Goal: Register for event/course

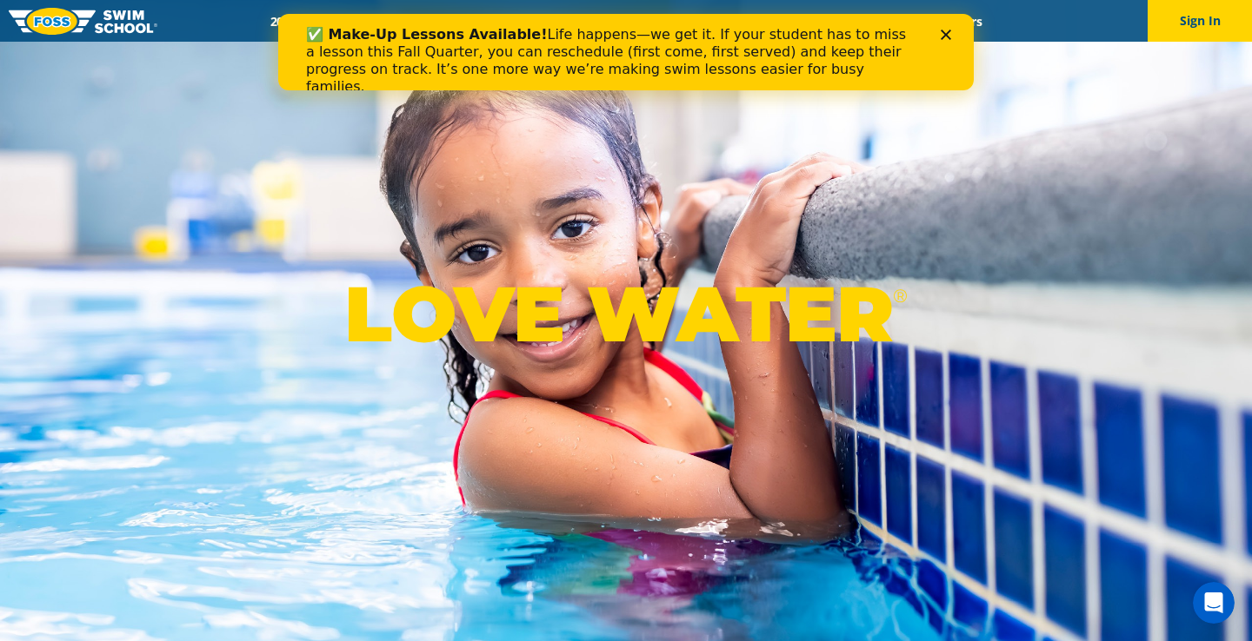
click at [941, 26] on div "✅ Make-Up Lessons Available! Life happens—we get it. If your student has to mis…" at bounding box center [626, 61] width 640 height 80
click at [941, 30] on polygon "Close" at bounding box center [946, 35] width 10 height 10
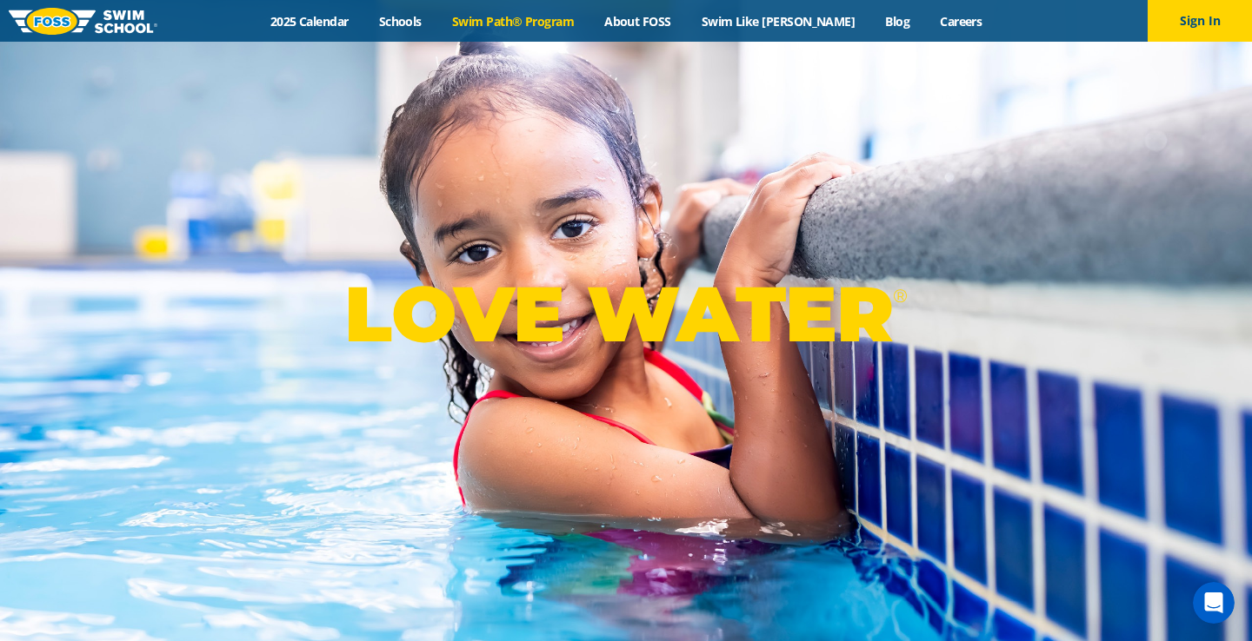
click at [516, 16] on link "Swim Path® Program" at bounding box center [512, 21] width 152 height 17
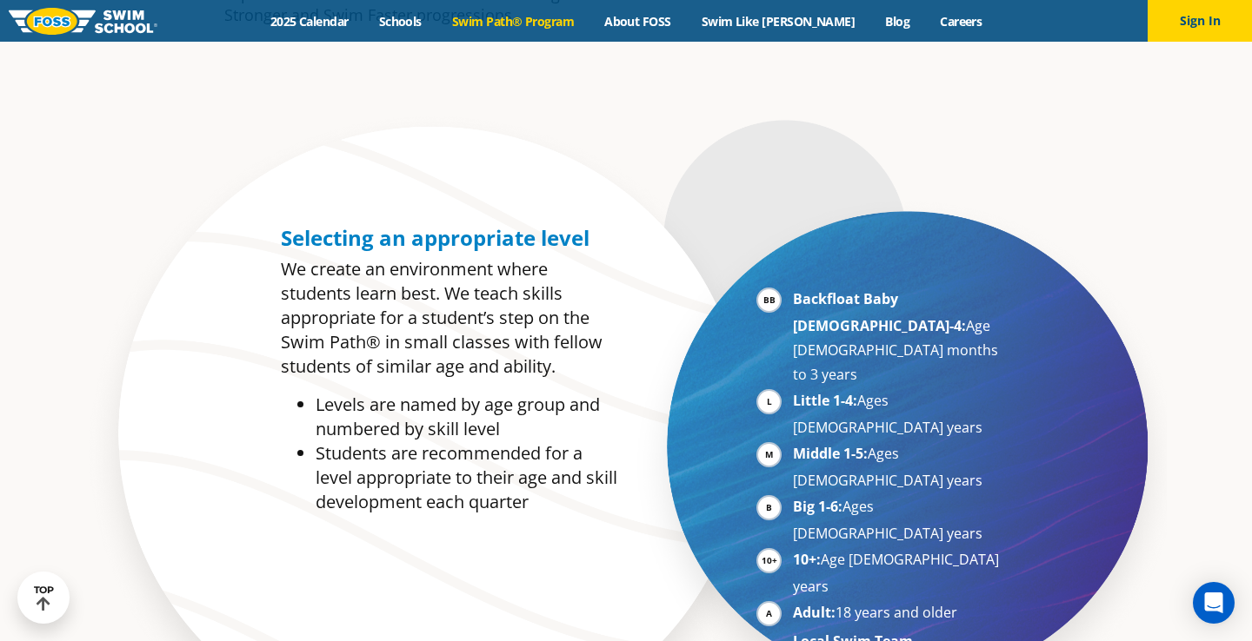
scroll to position [768, 0]
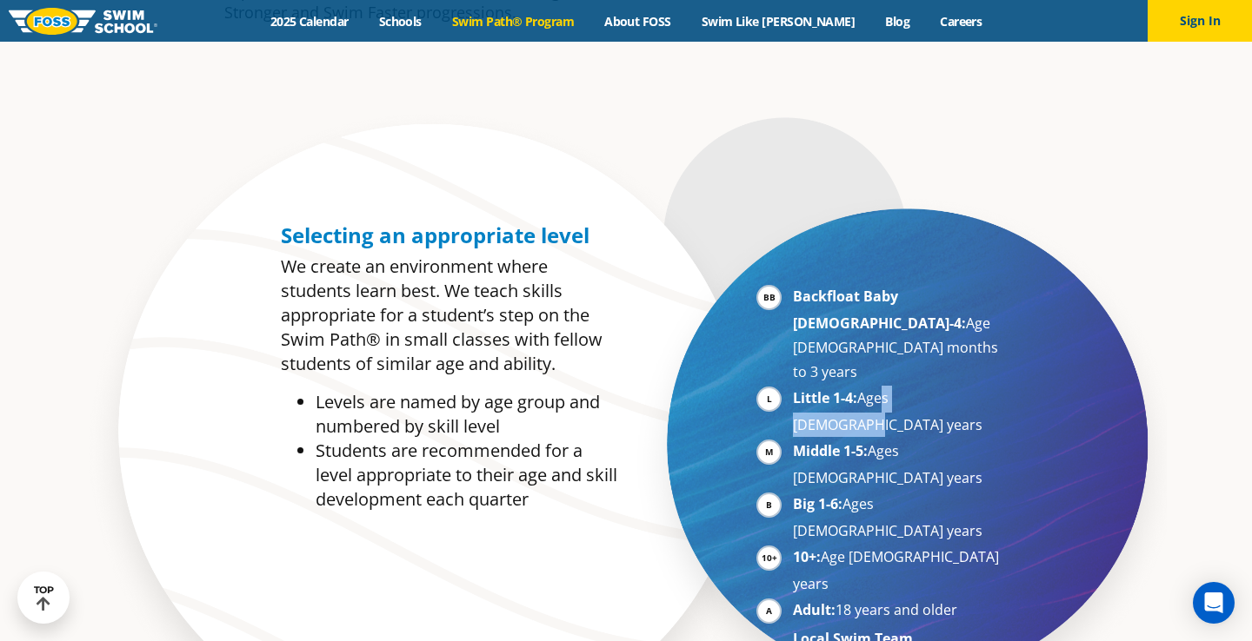
drag, startPoint x: 878, startPoint y: 349, endPoint x: 953, endPoint y: 357, distance: 75.2
click at [953, 386] on li "Little 1-4: Ages [DEMOGRAPHIC_DATA] years" at bounding box center [899, 411] width 213 height 51
click at [927, 439] on li "Middle 1-5: Ages [DEMOGRAPHIC_DATA] years" at bounding box center [899, 464] width 213 height 51
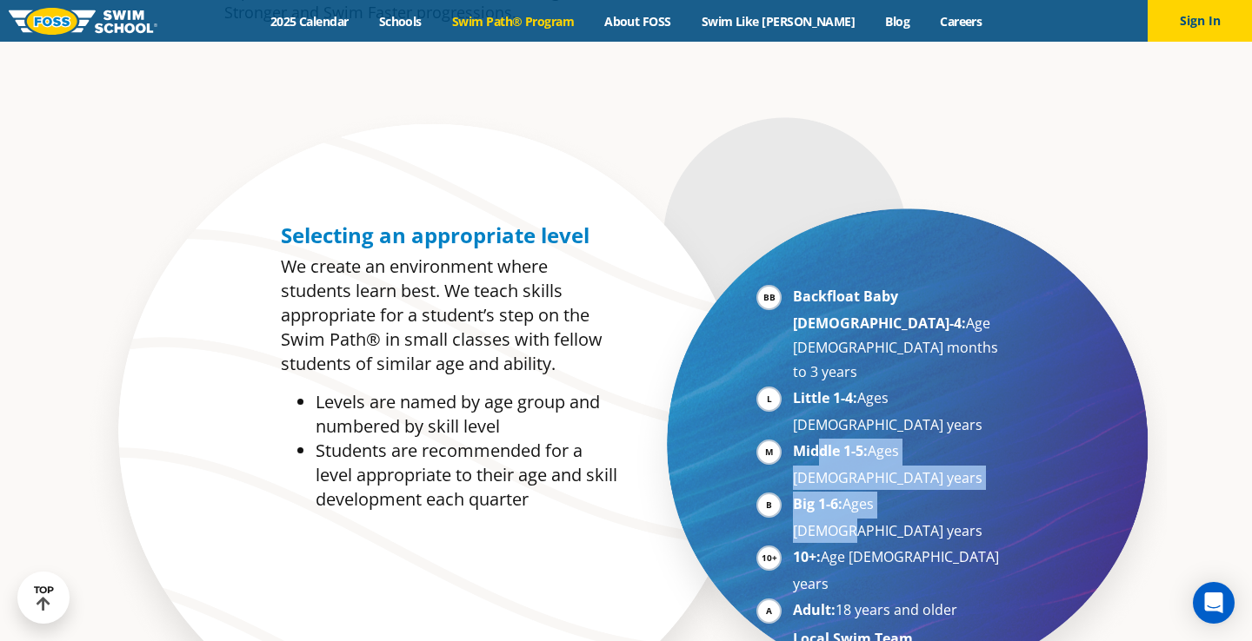
drag, startPoint x: 819, startPoint y: 379, endPoint x: 916, endPoint y: 397, distance: 99.1
click at [916, 398] on ul "Backfloat Baby [DEMOGRAPHIC_DATA]-4: Age [DEMOGRAPHIC_DATA] months to 3 years L…" at bounding box center [880, 467] width 249 height 367
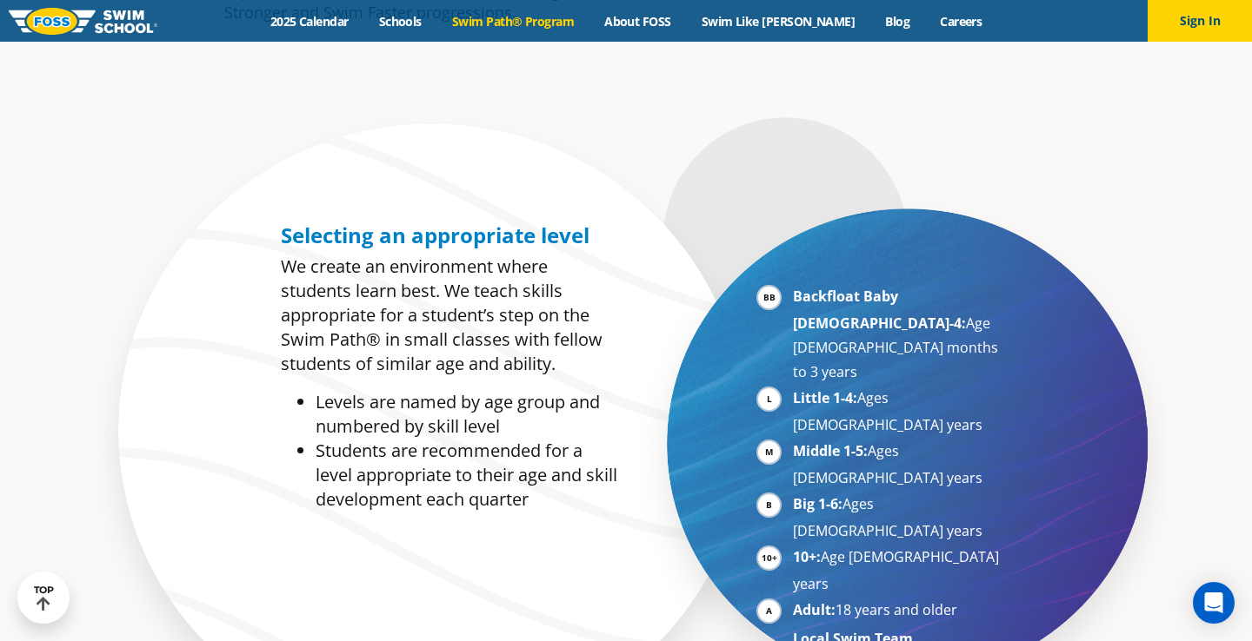
click at [793, 439] on li "Middle 1-5: Ages 5-7 years" at bounding box center [899, 464] width 213 height 51
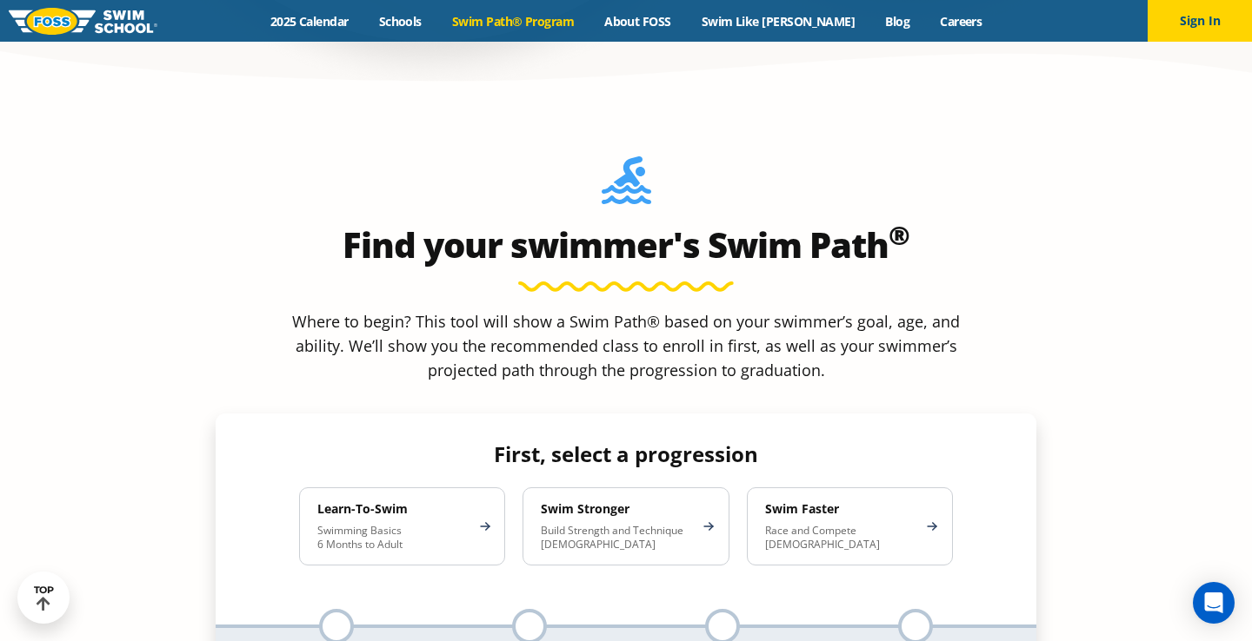
scroll to position [1478, 0]
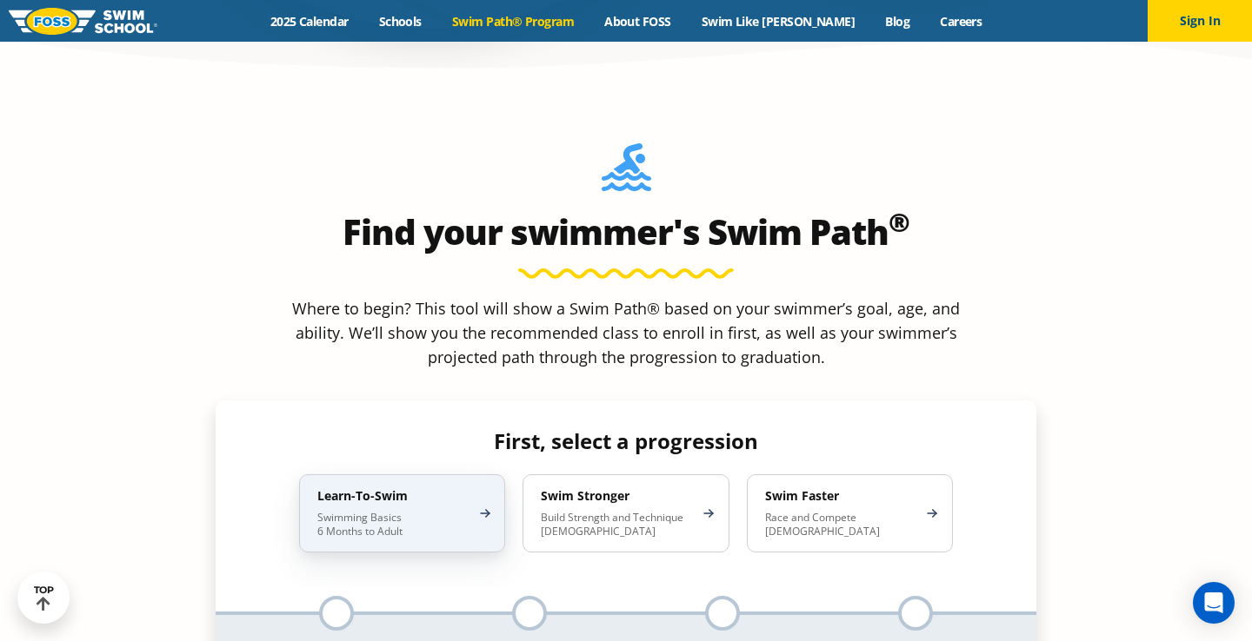
click at [427, 511] on p "Swimming Basics 6 Months to Adult" at bounding box center [393, 525] width 152 height 28
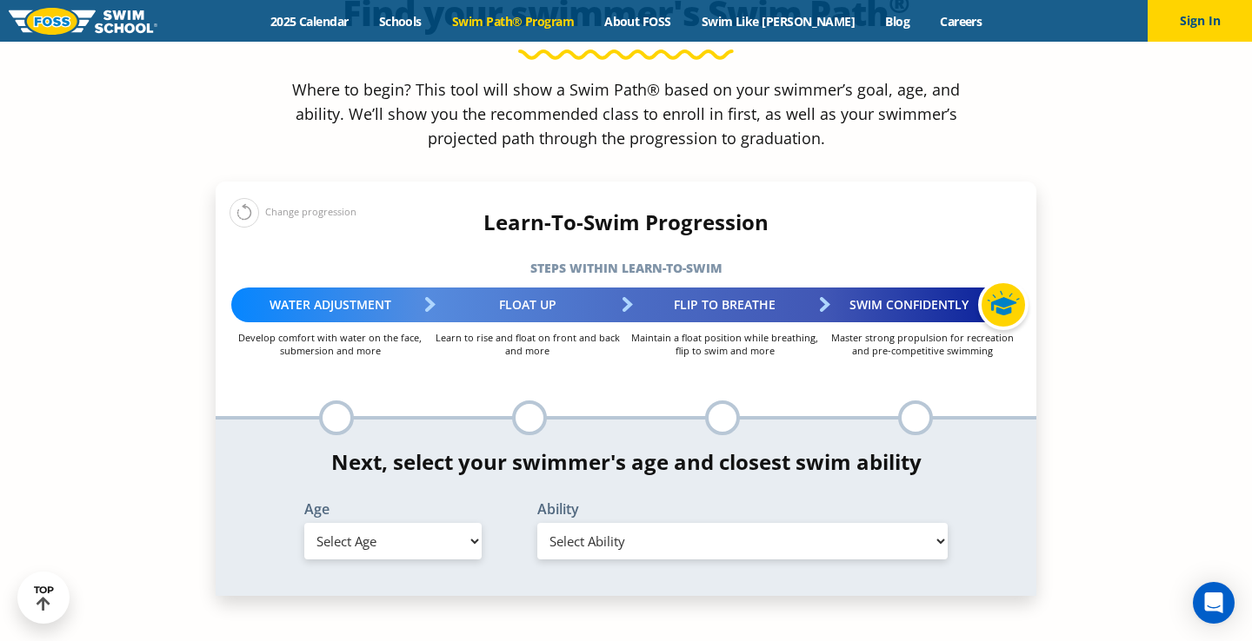
scroll to position [1698, 0]
select select "5-years"
click at [665, 502] on div "Ability Select Ability First in-water experience When in the water, reliant on …" at bounding box center [742, 530] width 449 height 57
select select "5-years-when-in-the-water-reliant-on-a-life-jacket-or-floatation-device"
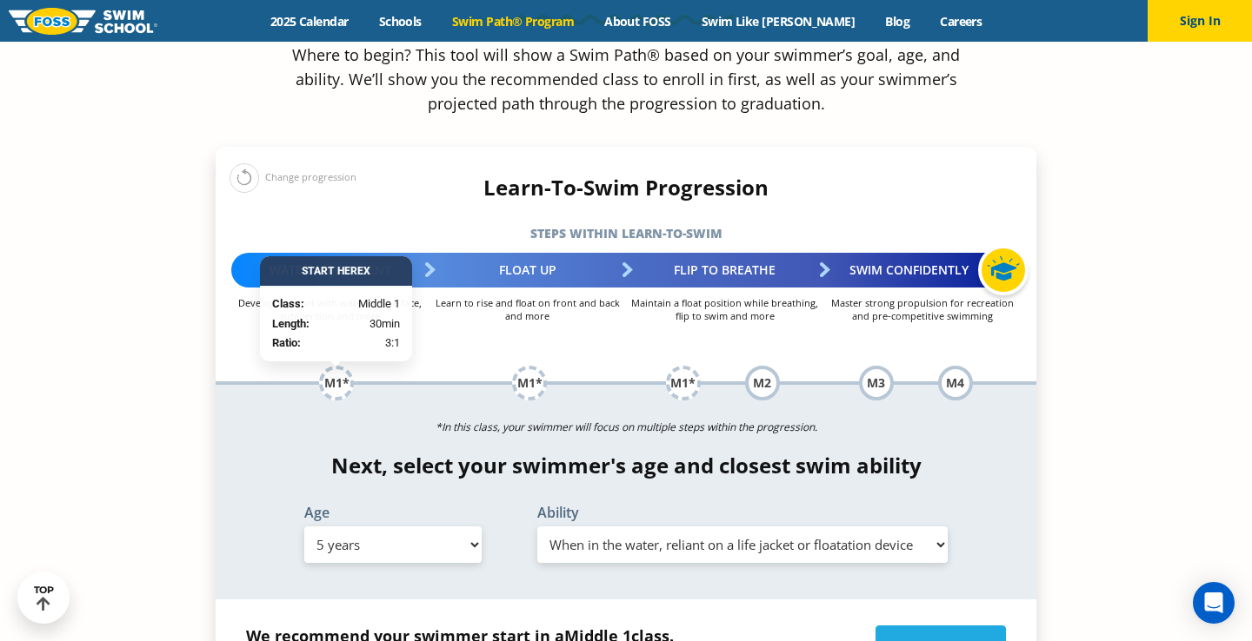
scroll to position [1745, 0]
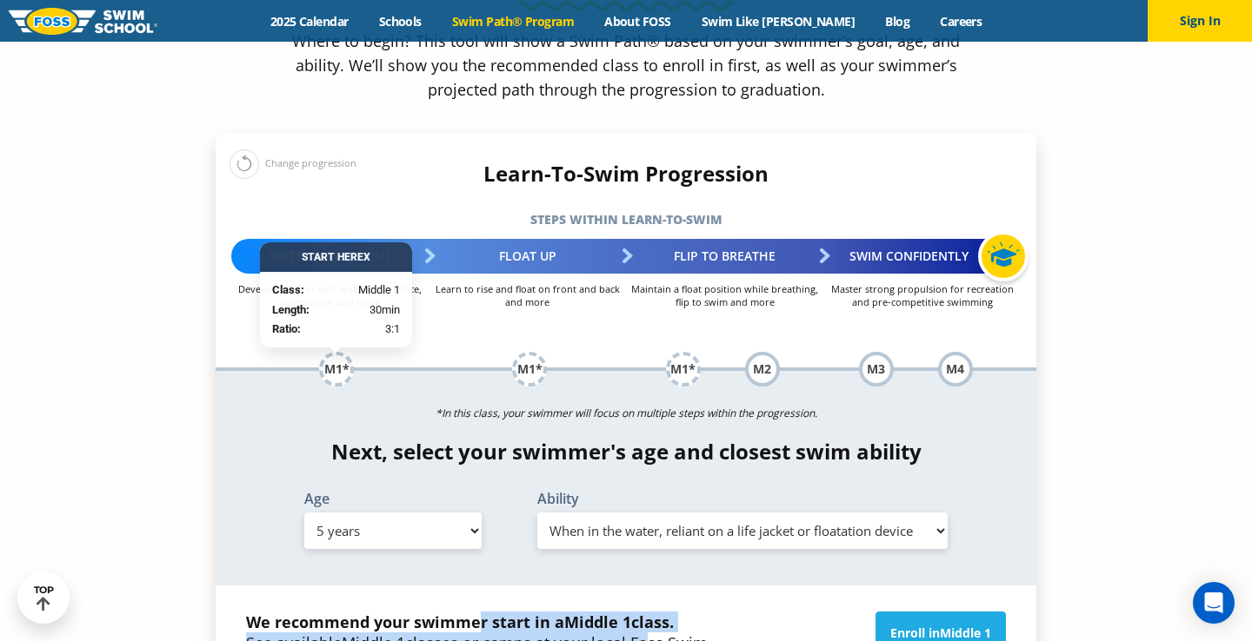
drag, startPoint x: 479, startPoint y: 466, endPoint x: 648, endPoint y: 477, distance: 169.0
click at [648, 612] on p "We recommend your swimmer start in a Middle 1 class. See available Middle 1 cla…" at bounding box center [496, 643] width 501 height 63
click at [769, 612] on div "Enroll in Middle 1" at bounding box center [884, 643] width 259 height 63
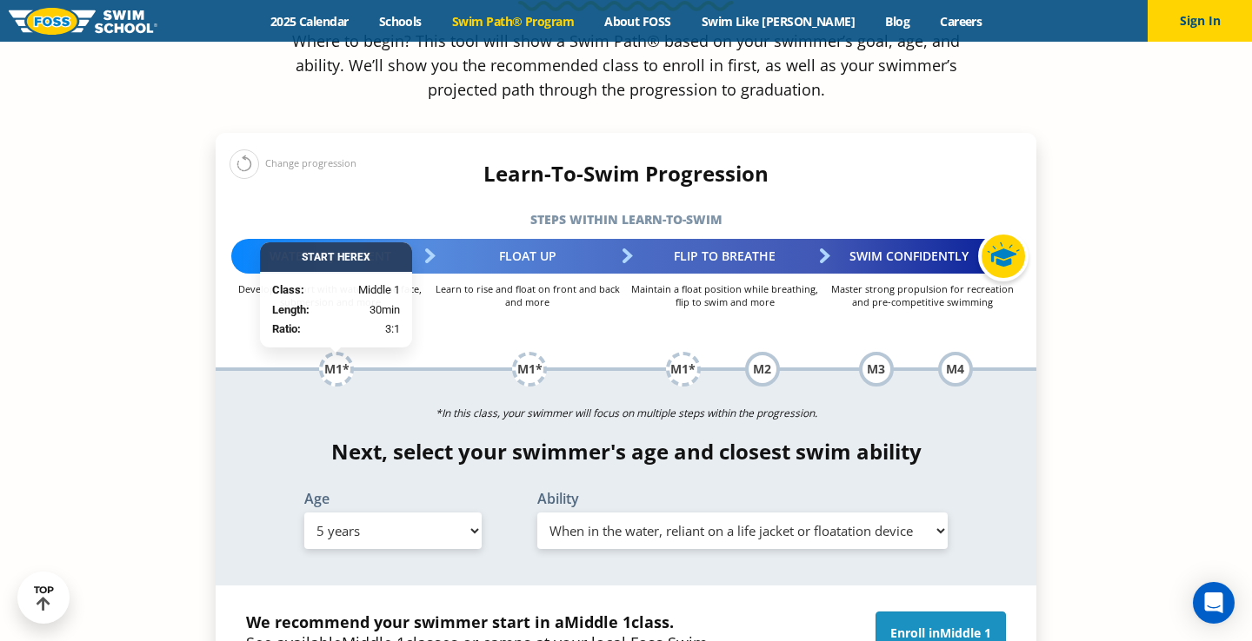
click at [949, 625] on span "Middle 1" at bounding box center [965, 633] width 51 height 17
